Goal: Transaction & Acquisition: Purchase product/service

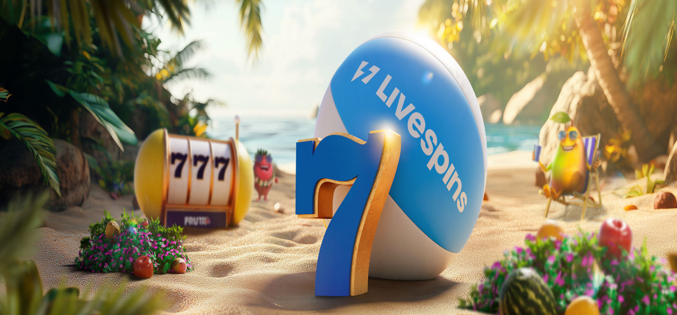
click at [32, 42] on span "Talletus" at bounding box center [20, 38] width 24 height 8
click at [8, 151] on span "close icon" at bounding box center [8, 151] width 0 height 0
click at [8, 249] on span "minus icon" at bounding box center [8, 249] width 0 height 0
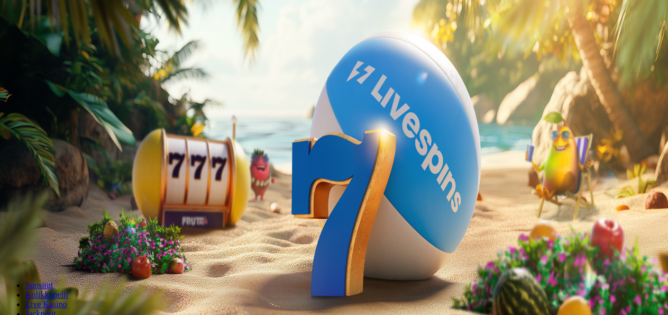
click at [8, 249] on span "minus icon" at bounding box center [8, 249] width 0 height 0
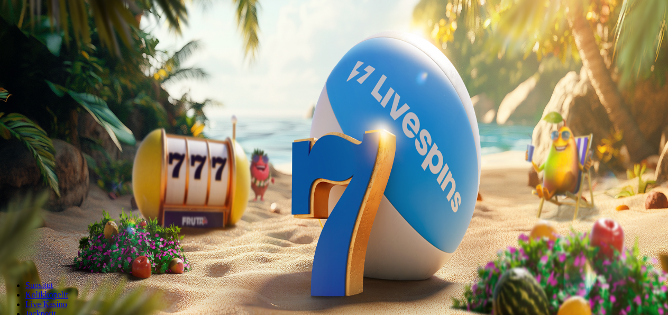
click at [8, 249] on span "minus icon" at bounding box center [8, 249] width 0 height 0
click at [21, 249] on span "plus icon" at bounding box center [21, 249] width 0 height 0
type input "**"
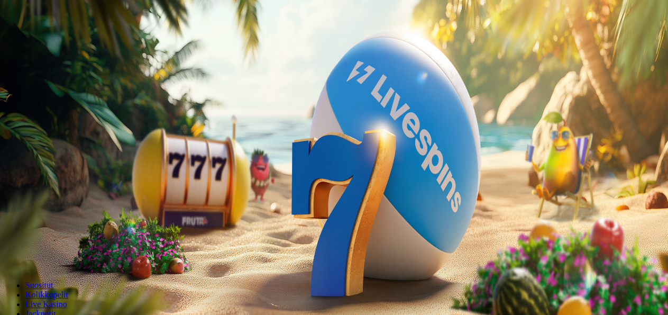
click at [56, 253] on span "Talleta ja pelaa" at bounding box center [31, 257] width 47 height 8
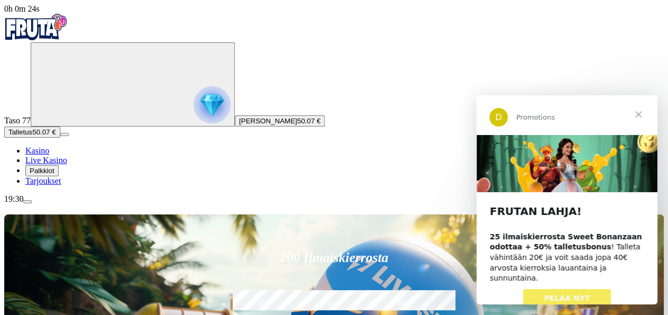
click at [574, 294] on span "PELAA NYT" at bounding box center [567, 298] width 46 height 8
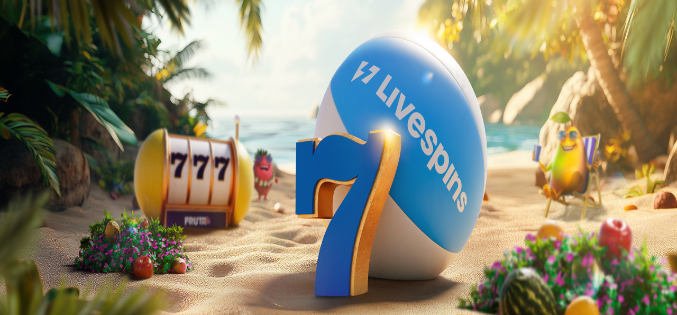
click at [8, 256] on span "close icon" at bounding box center [8, 256] width 0 height 0
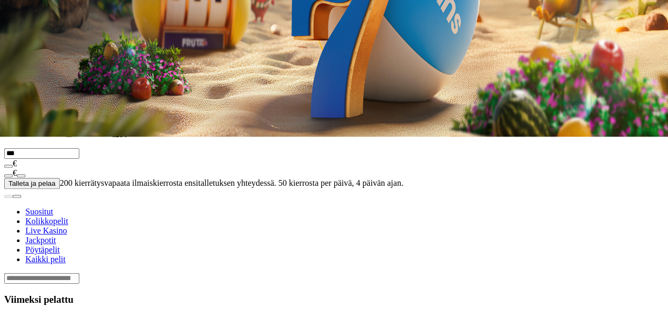
scroll to position [188, 0]
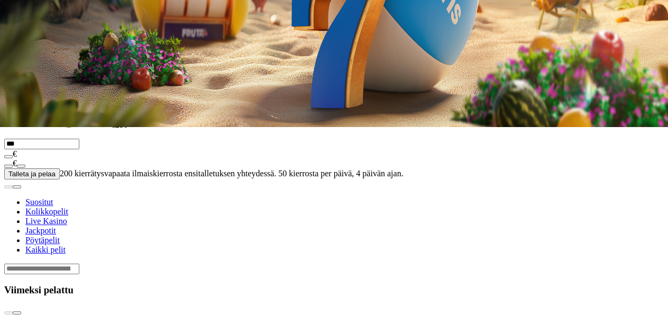
click at [17, 313] on span "chevron-right icon" at bounding box center [17, 313] width 0 height 0
